Goal: Check status: Check status

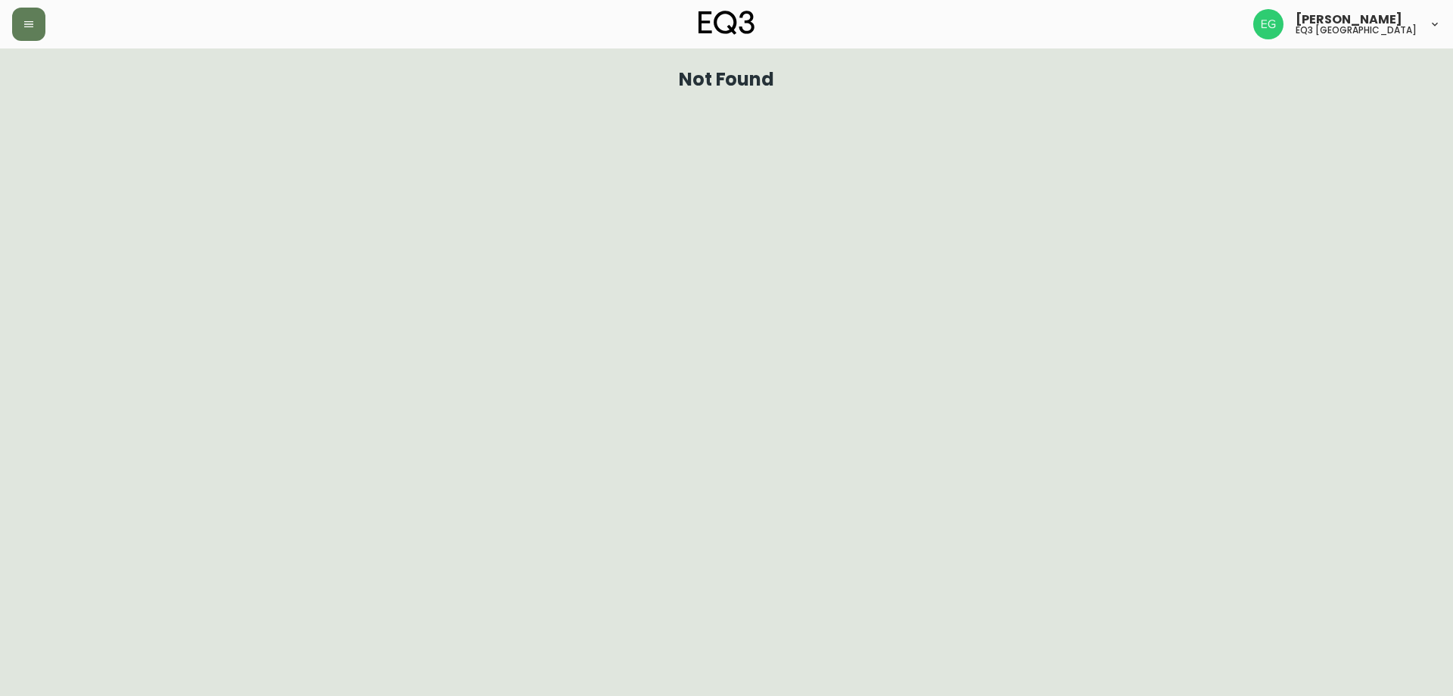
click at [32, 5] on div "[PERSON_NAME] eq3 [GEOGRAPHIC_DATA]" at bounding box center [726, 24] width 1429 height 48
click at [30, 20] on icon "button" at bounding box center [29, 24] width 12 height 12
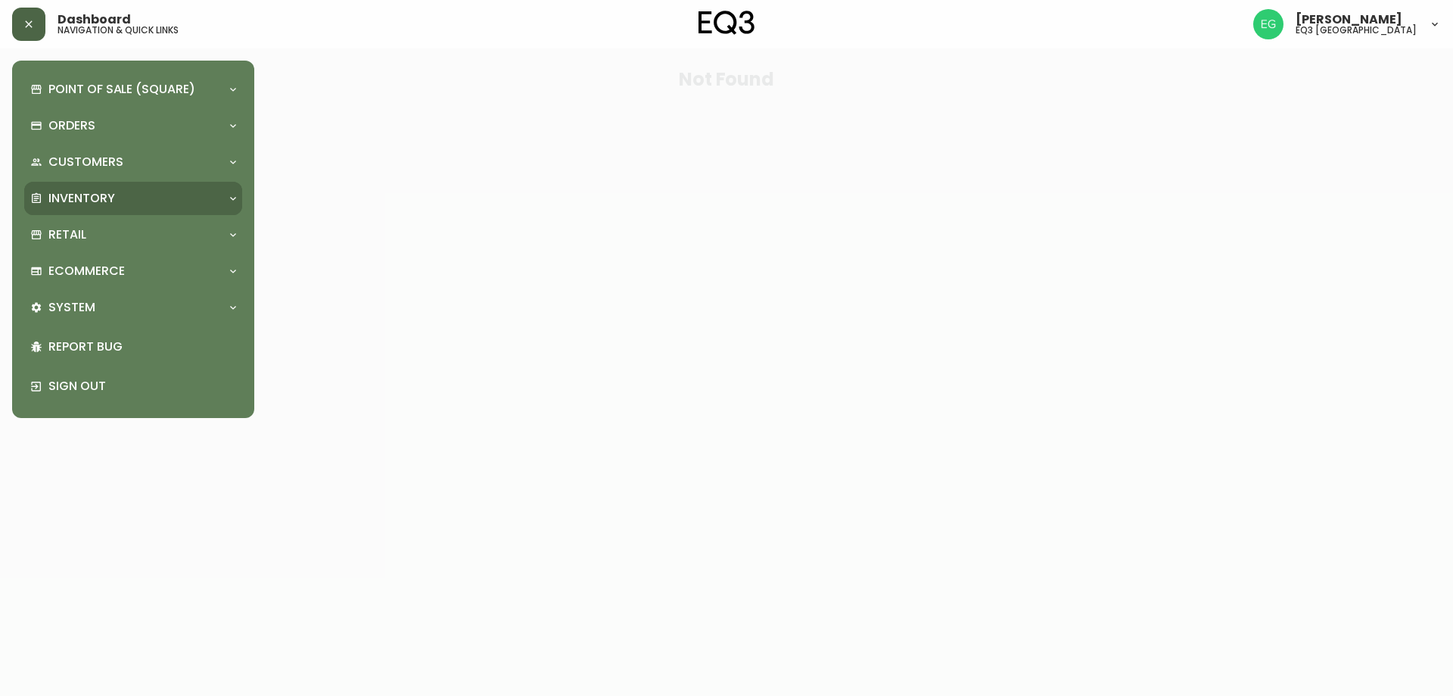
click at [85, 190] on p "Inventory" at bounding box center [81, 198] width 67 height 17
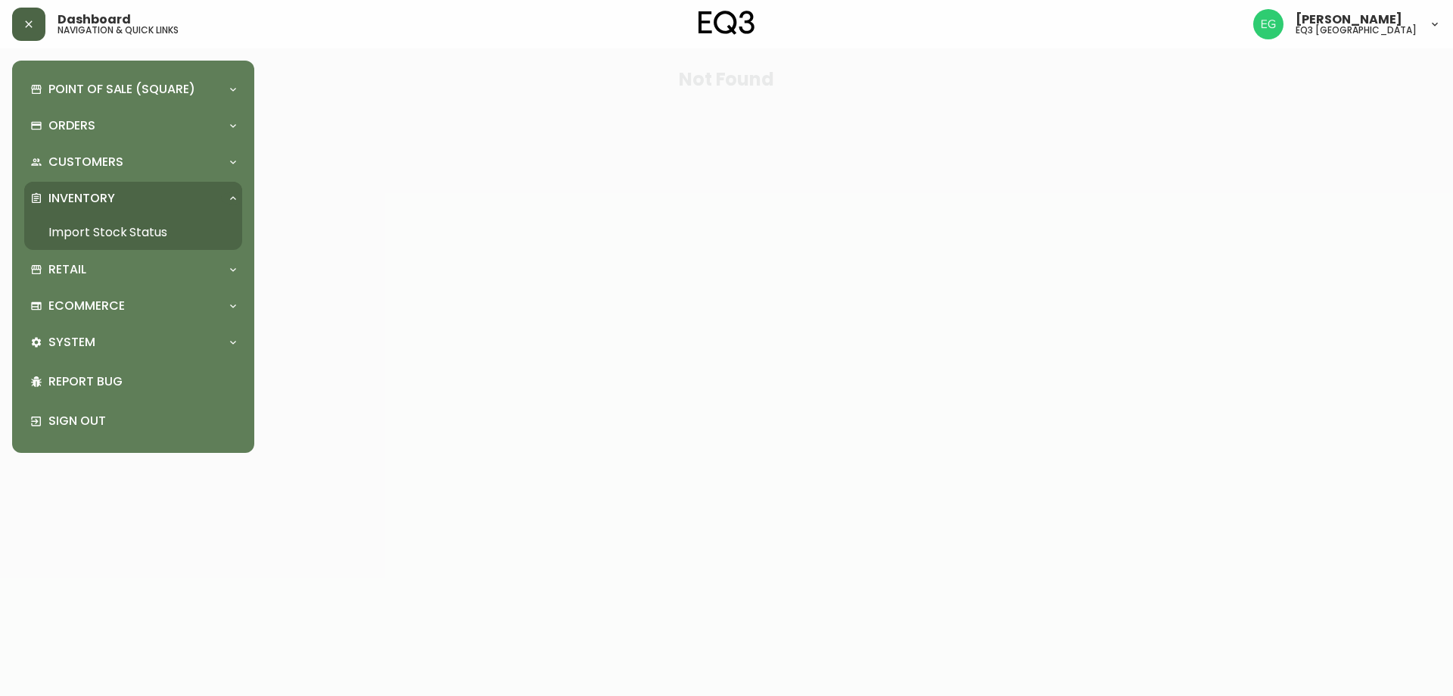
click at [131, 228] on link "Import Stock Status" at bounding box center [133, 232] width 218 height 35
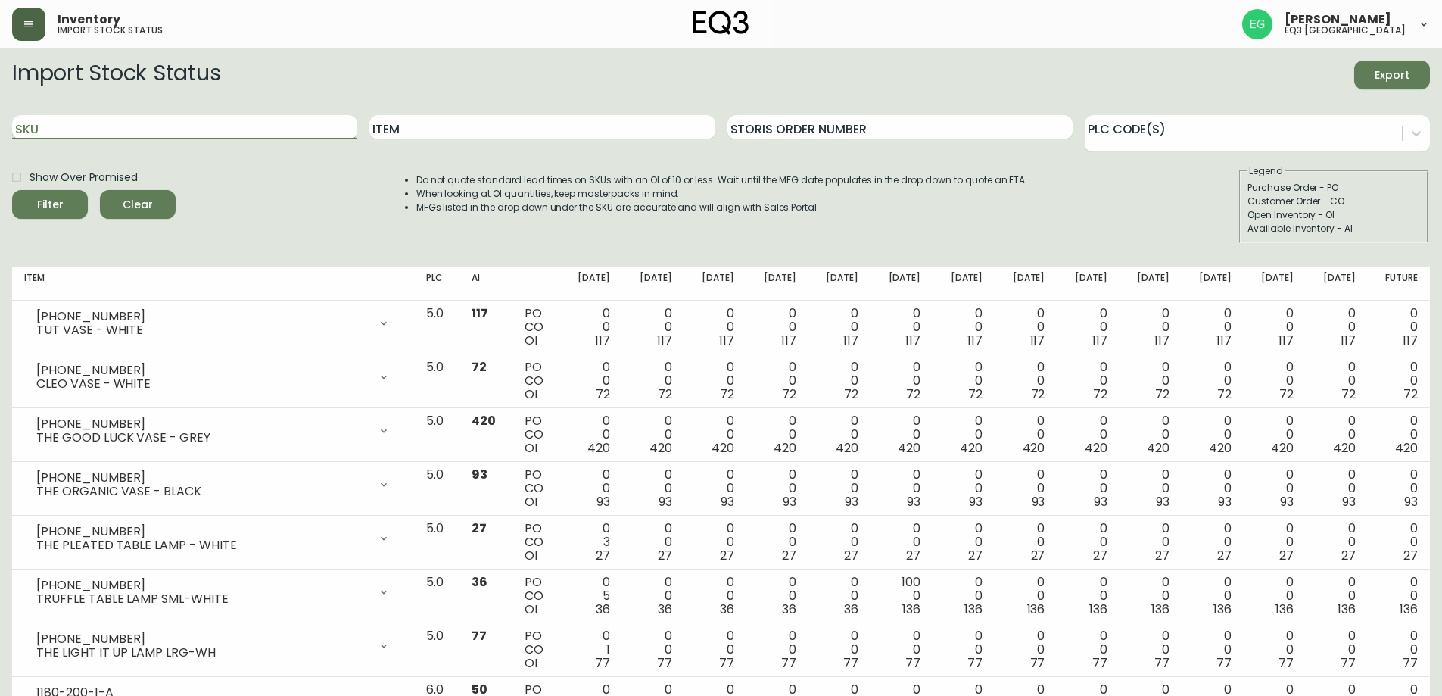
click at [223, 125] on input "SKU" at bounding box center [184, 127] width 345 height 24
paste input "3020-625-16-A"
type input "3020-625-16-A"
click at [12, 190] on button "Filter" at bounding box center [50, 204] width 76 height 29
